Goal: Task Accomplishment & Management: Complete application form

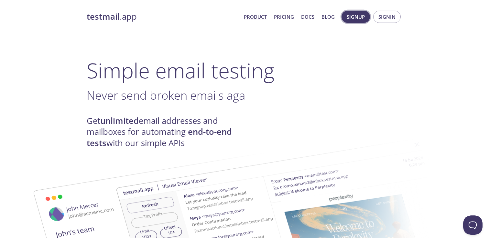
click at [352, 17] on span "Signup" at bounding box center [355, 17] width 18 height 8
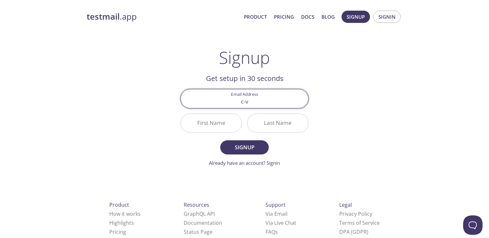
type input "[EMAIL_ADDRESS][DOMAIN_NAME]"
click at [216, 124] on input "First Name" at bounding box center [211, 123] width 61 height 18
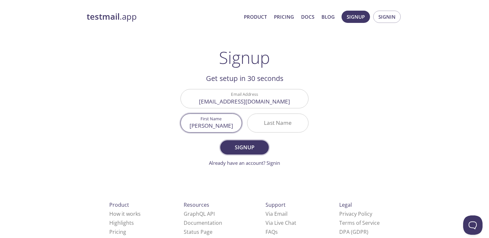
click at [236, 144] on span "Signup" at bounding box center [244, 147] width 34 height 9
click at [222, 124] on input "[PERSON_NAME]" at bounding box center [211, 123] width 61 height 18
type input "Venkatesh"
click at [275, 116] on input "Last Name Required" at bounding box center [277, 123] width 61 height 18
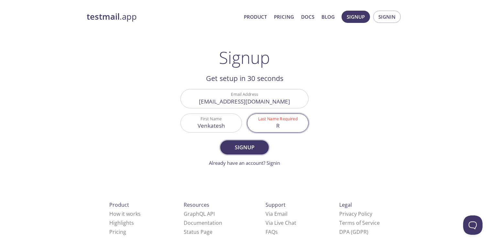
type input "R"
click at [244, 150] on span "Signup" at bounding box center [244, 147] width 34 height 9
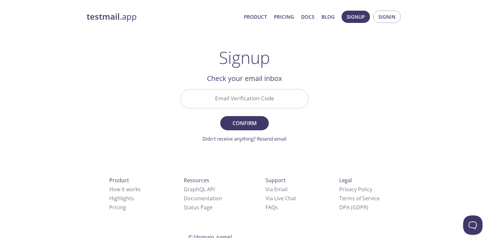
click at [256, 95] on input "Email Verification Code" at bounding box center [244, 99] width 127 height 18
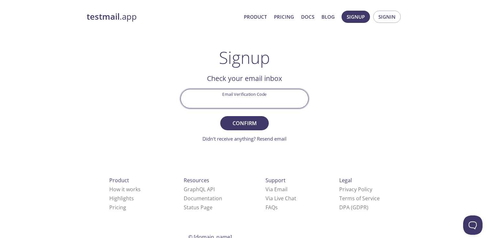
paste input "36QYU76"
type input "36QYU76"
click at [251, 120] on span "Confirm" at bounding box center [244, 123] width 34 height 9
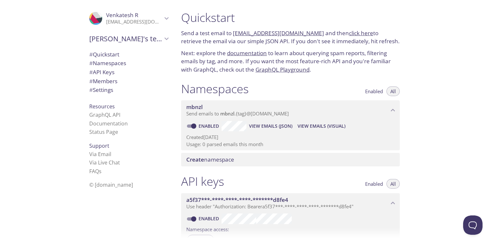
click at [368, 91] on span "Enabled" at bounding box center [374, 91] width 18 height 0
click at [392, 91] on span "All" at bounding box center [392, 91] width 5 height 0
click at [193, 127] on input "Enabled" at bounding box center [193, 126] width 23 height 8
click at [189, 127] on input "Disabled" at bounding box center [188, 126] width 23 height 8
checkbox input "true"
